Goal: Book appointment/travel/reservation

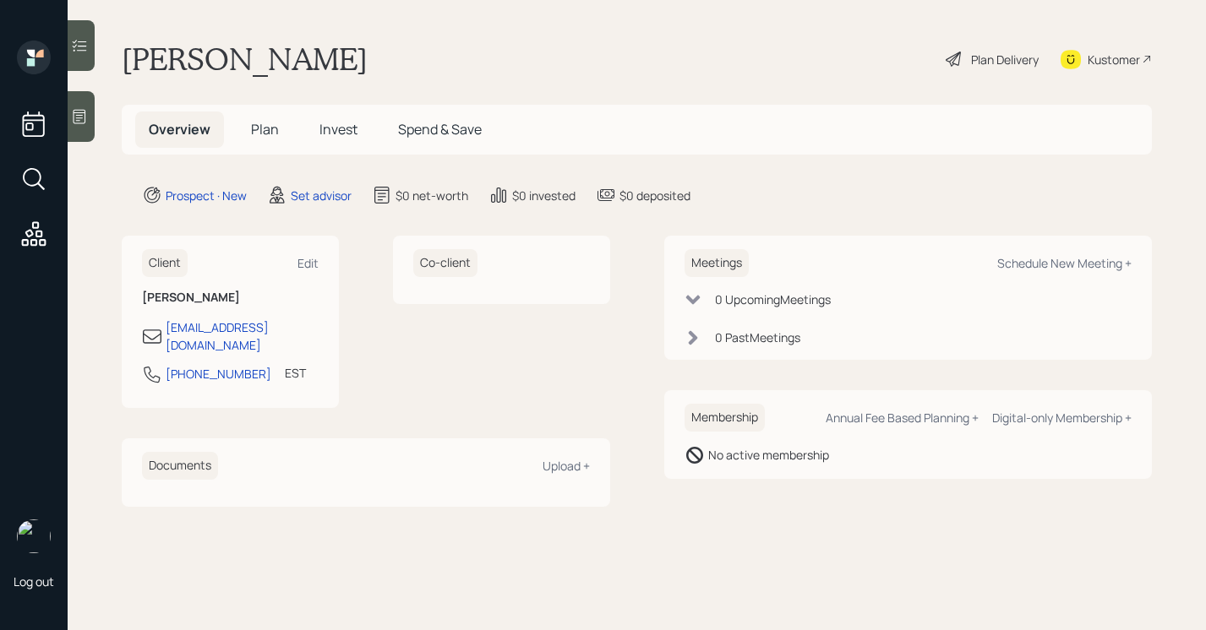
click at [1008, 253] on div "Meetings Schedule New Meeting +" at bounding box center [908, 263] width 448 height 28
click at [1008, 264] on div "Schedule New Meeting +" at bounding box center [1064, 263] width 134 height 16
select select "round-[PERSON_NAME]"
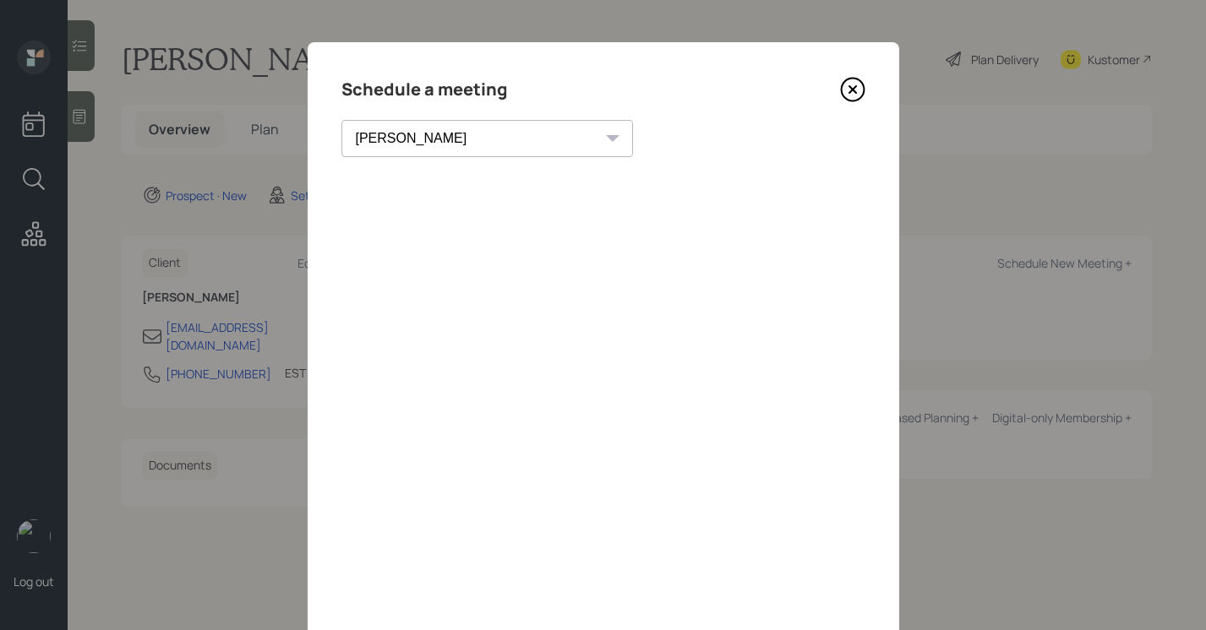
click at [850, 87] on icon at bounding box center [851, 89] width 7 height 7
